Goal: Transaction & Acquisition: Subscribe to service/newsletter

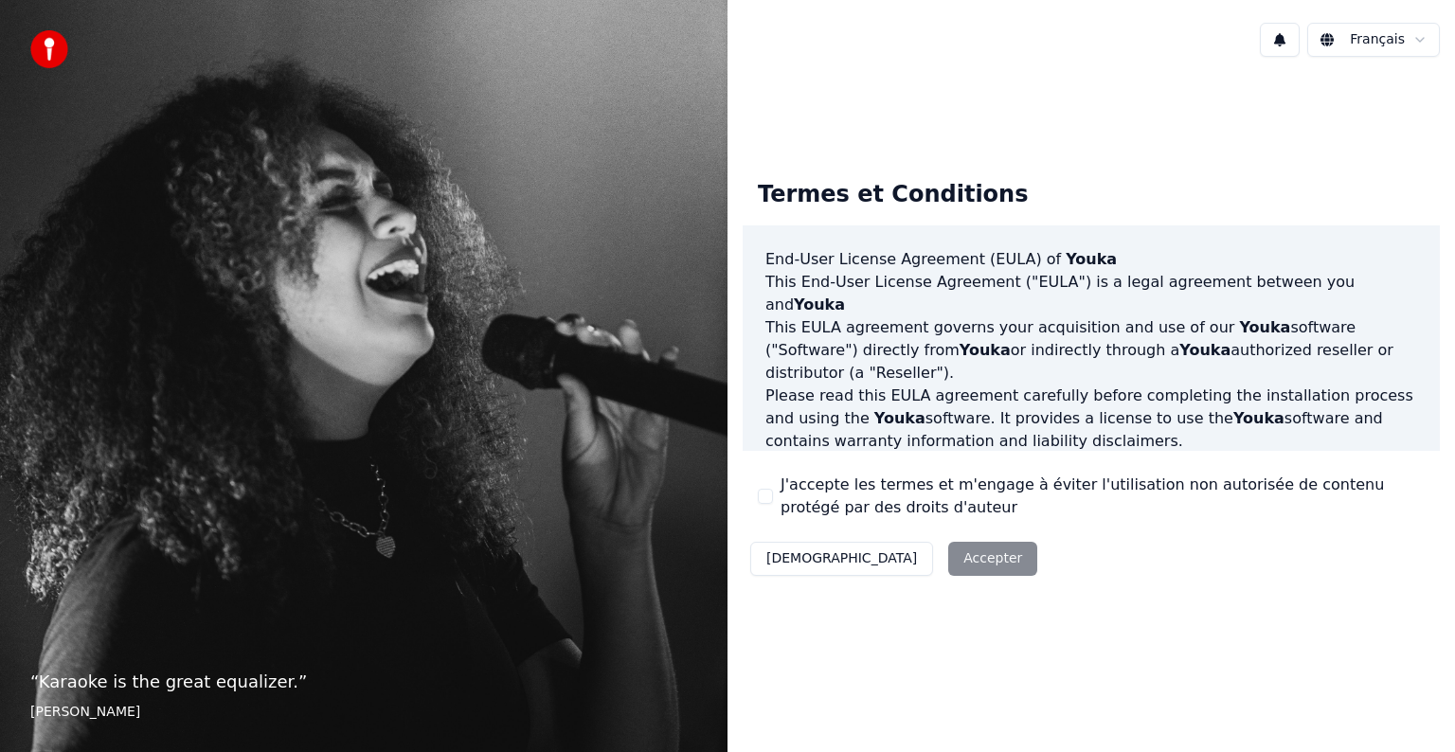
click at [899, 564] on div "Décliner Accepter" at bounding box center [894, 558] width 302 height 49
click at [770, 493] on button "J'accepte les termes et m'engage à éviter l'utilisation non autorisée de conten…" at bounding box center [765, 496] width 15 height 15
click at [948, 565] on button "Accepter" at bounding box center [992, 559] width 89 height 34
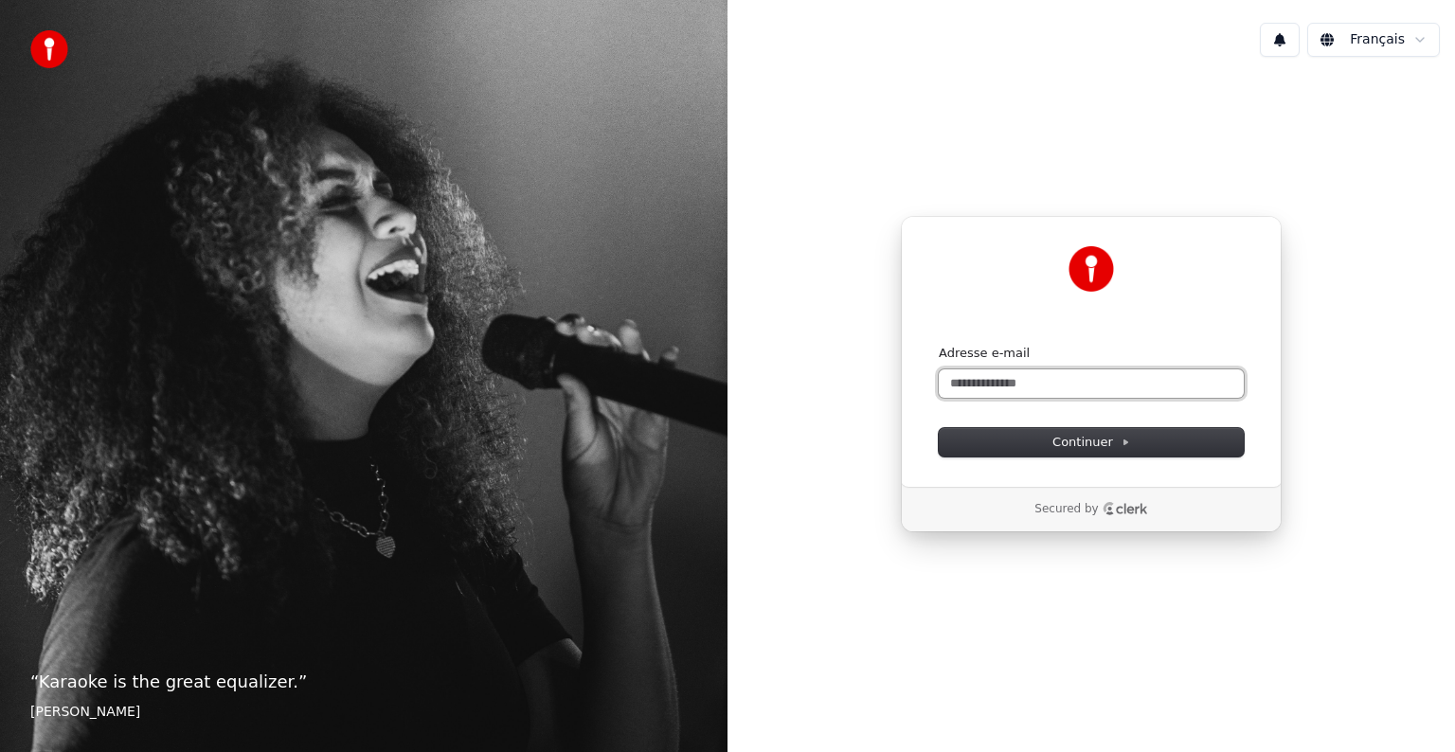
click at [1036, 376] on input "Adresse e-mail" at bounding box center [1091, 383] width 305 height 28
click at [1075, 446] on span "Continuer" at bounding box center [1091, 442] width 78 height 17
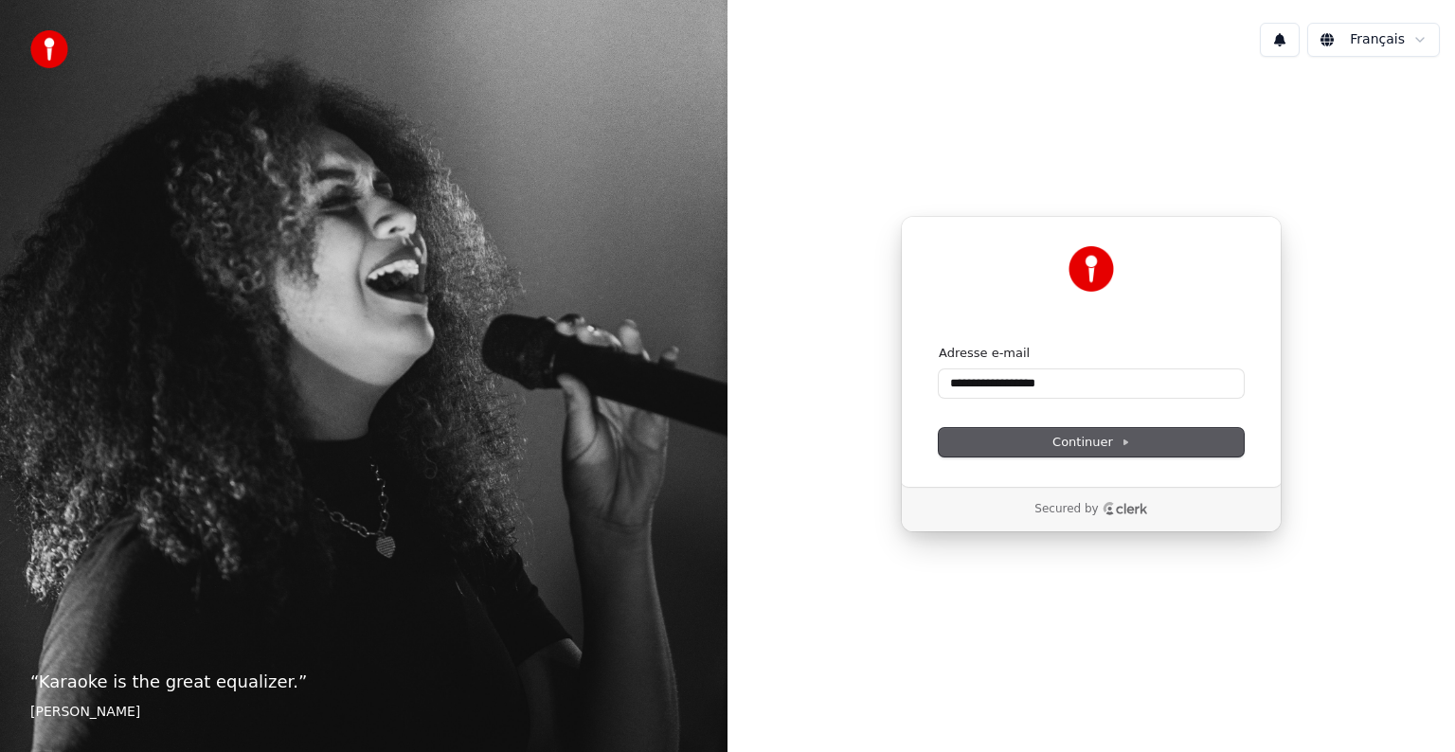
type input "**********"
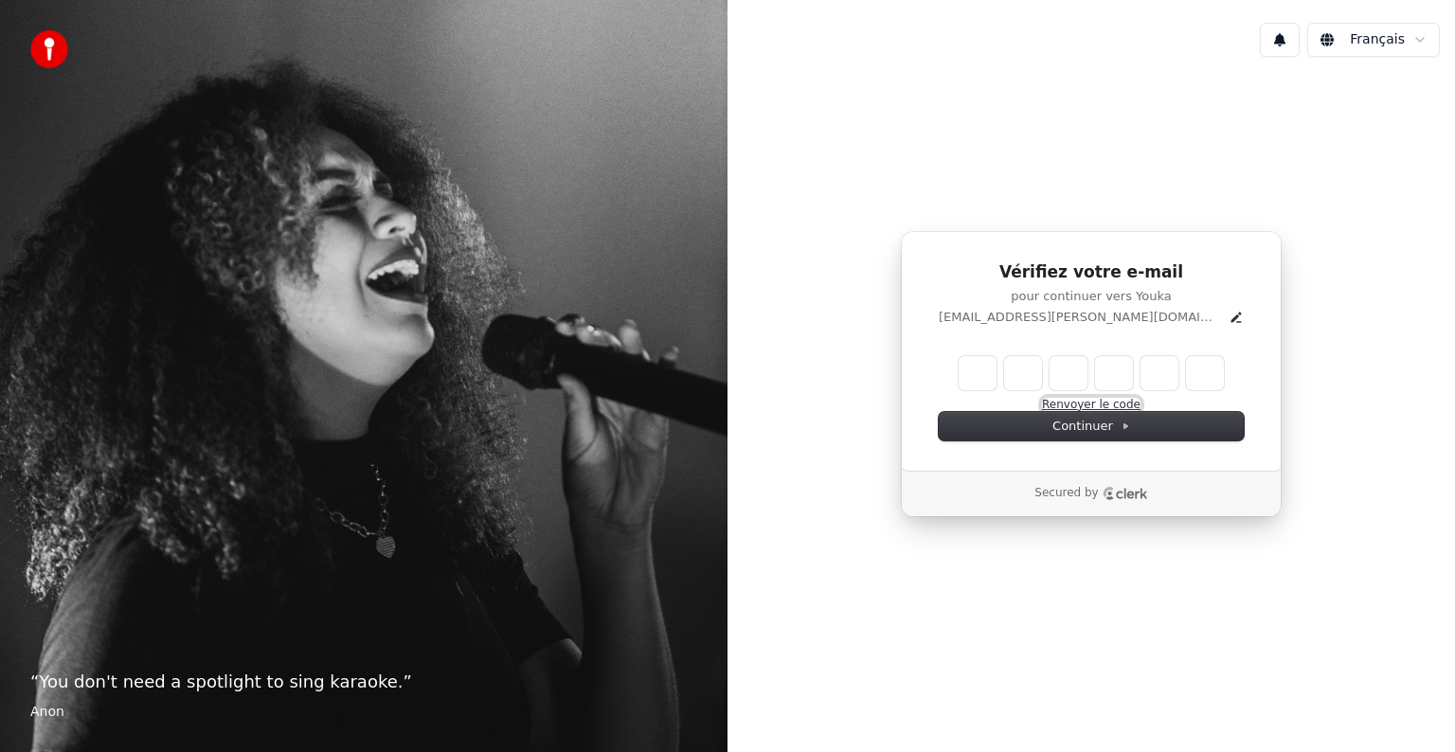
click at [1098, 405] on button "Renvoyer le code" at bounding box center [1091, 405] width 99 height 15
click at [985, 366] on input "Enter verification code" at bounding box center [1110, 373] width 303 height 34
type input "******"
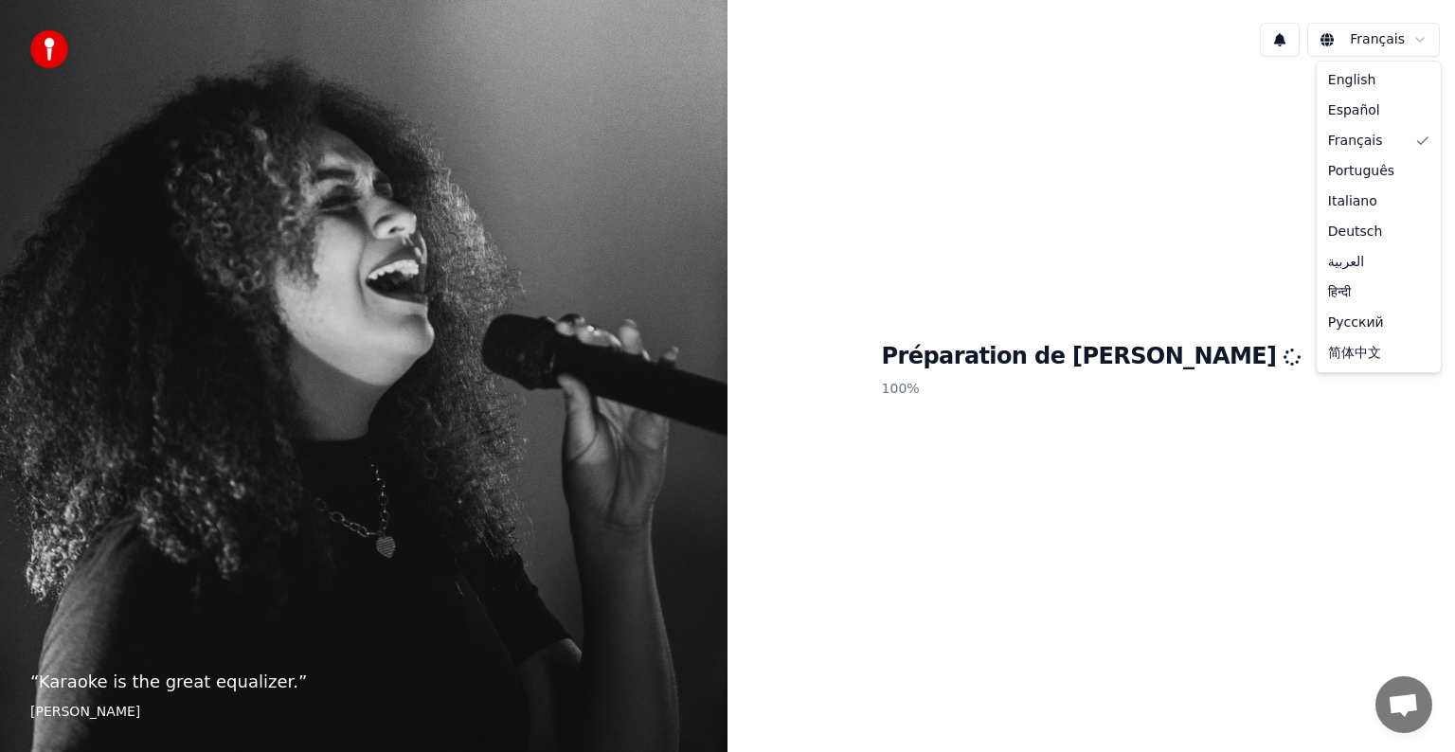
click at [1424, 38] on html "“ Karaoke is the great equalizer. ” [PERSON_NAME] Français Préparation de Youka…" at bounding box center [727, 376] width 1455 height 752
click at [1424, 38] on html "“ Karaoke is the great equalizer. ” [PERSON_NAME] [DEMOGRAPHIC_DATA] Préparatio…" at bounding box center [727, 376] width 1455 height 752
click at [1046, 407] on div "Préparation de Youka 100 %" at bounding box center [1090, 374] width 727 height 604
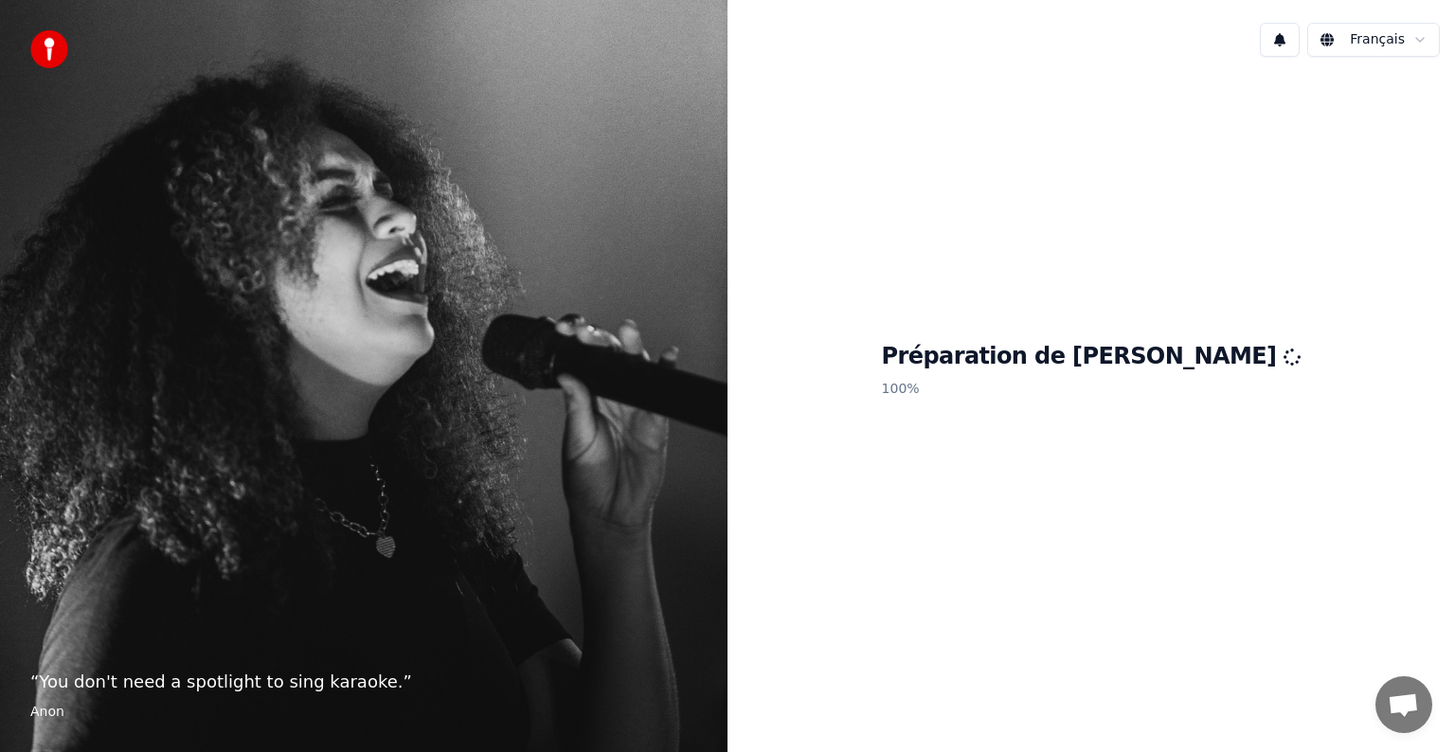
click at [1287, 34] on button at bounding box center [1280, 40] width 40 height 34
click at [1255, 182] on div "Préparation de Youka 100 %" at bounding box center [1090, 374] width 727 height 604
click at [47, 44] on img at bounding box center [49, 49] width 38 height 38
click at [39, 714] on footer "Anon" at bounding box center [363, 712] width 667 height 19
click at [996, 565] on div "Préparation de Youka 100 %" at bounding box center [1090, 374] width 727 height 604
